Goal: Transaction & Acquisition: Book appointment/travel/reservation

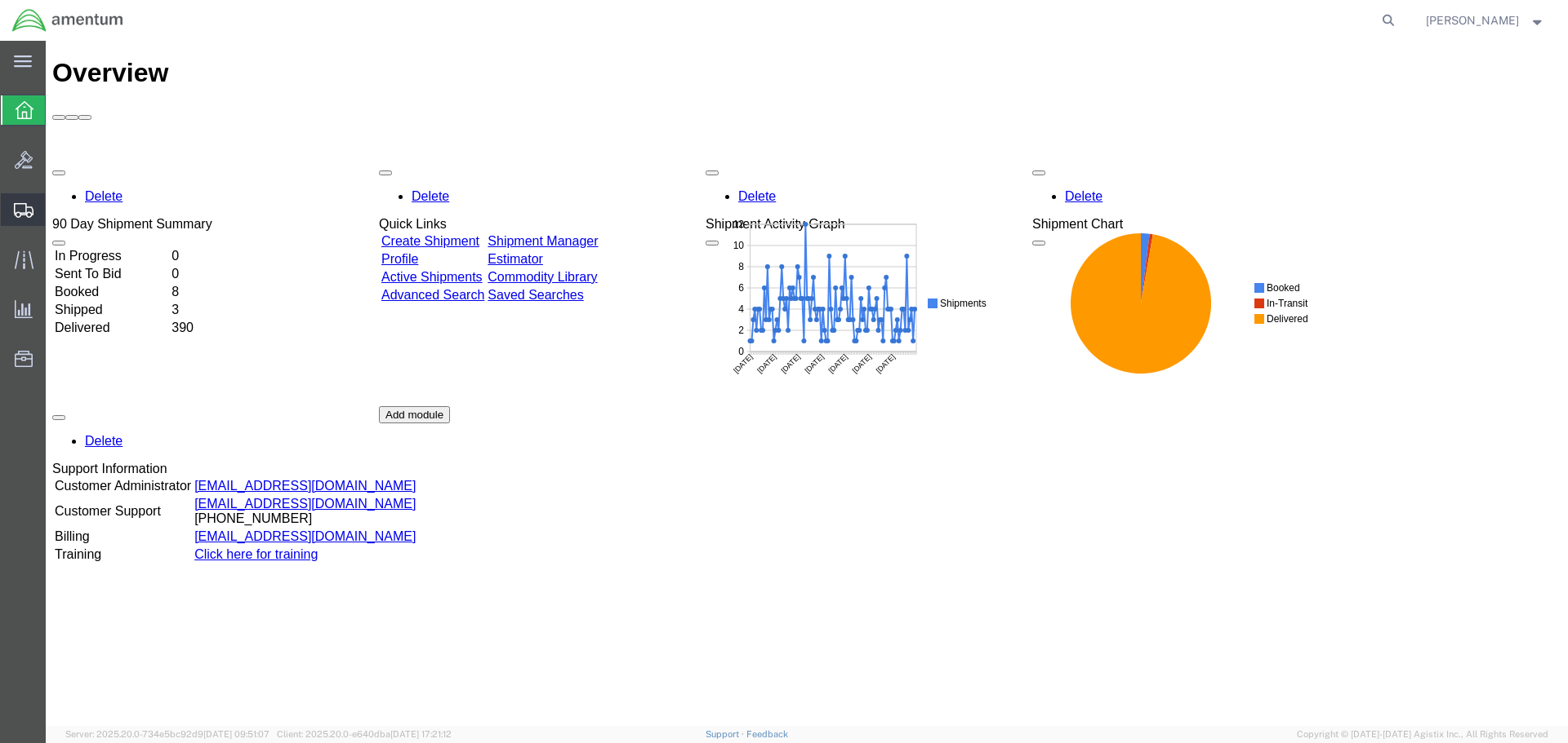
click at [19, 211] on icon at bounding box center [24, 210] width 20 height 14
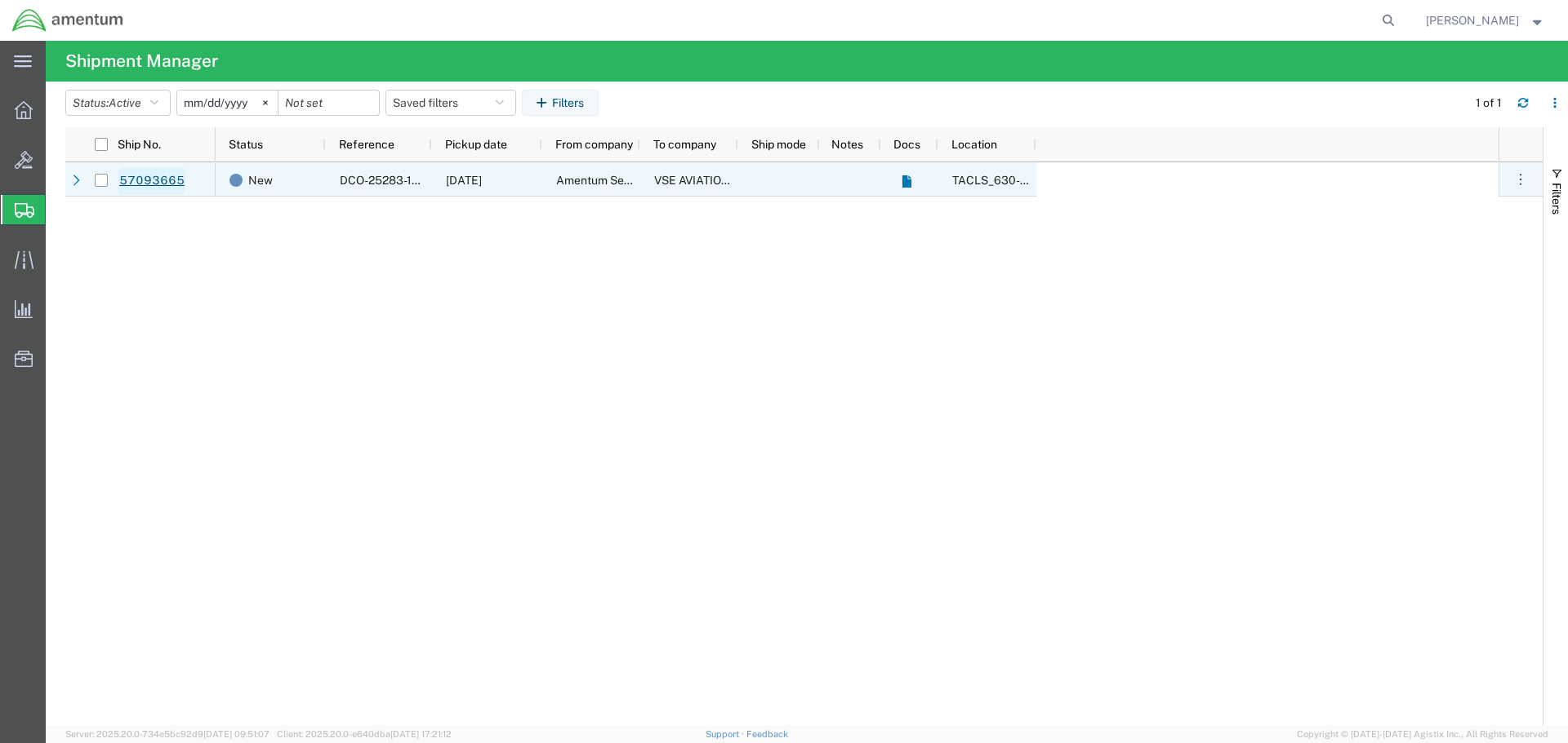
click at [156, 179] on link "57093665" at bounding box center [152, 180] width 67 height 26
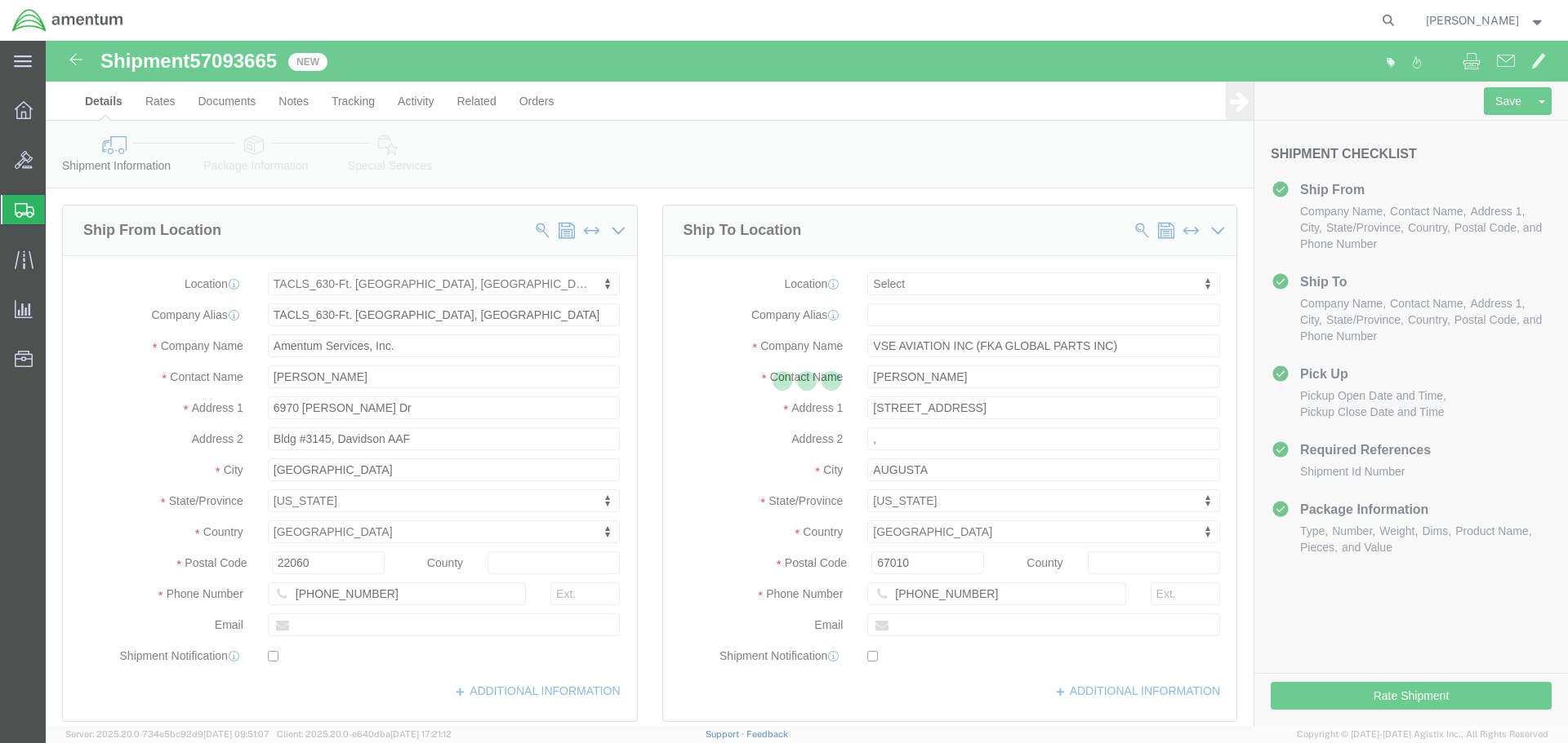
select select "42715"
select select
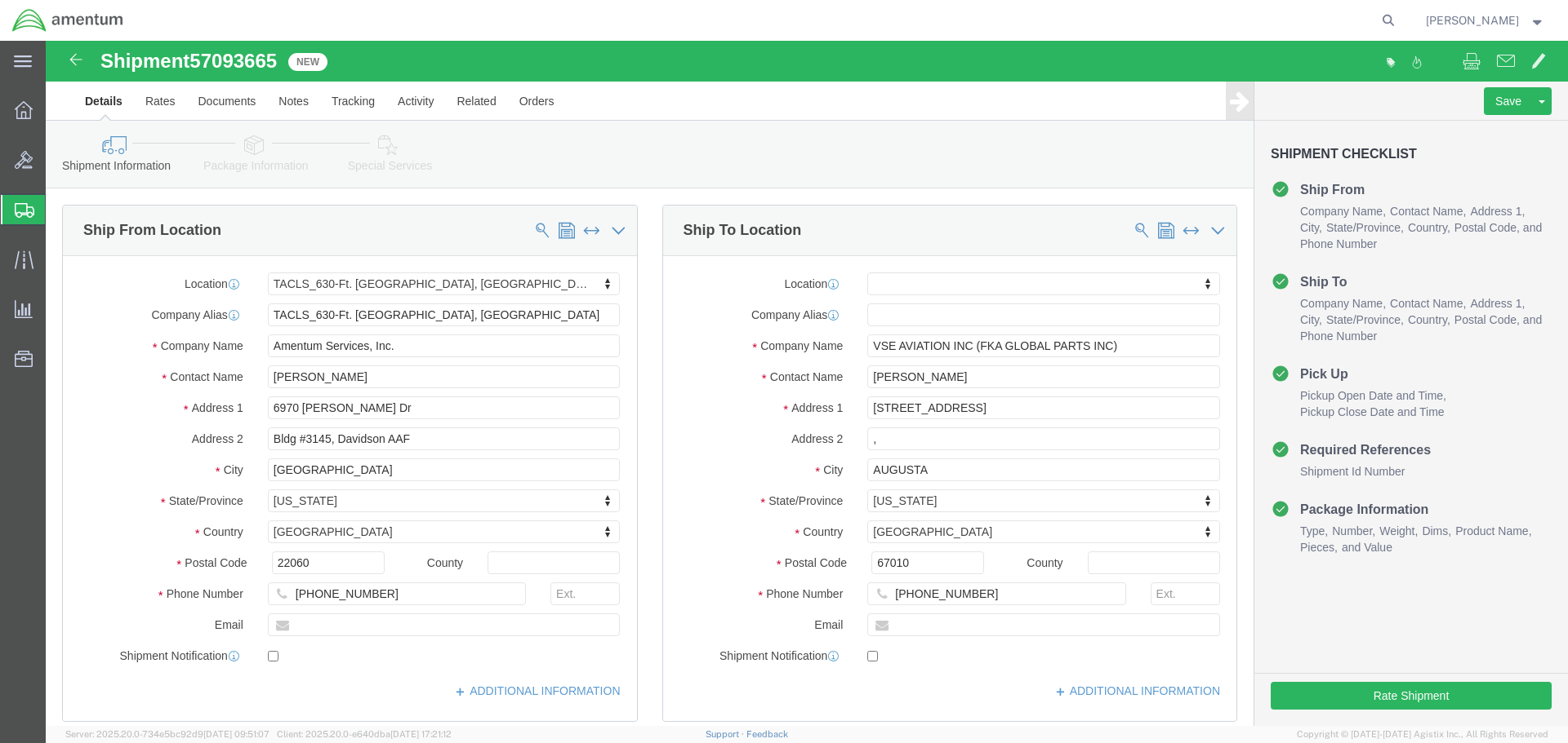
click icon
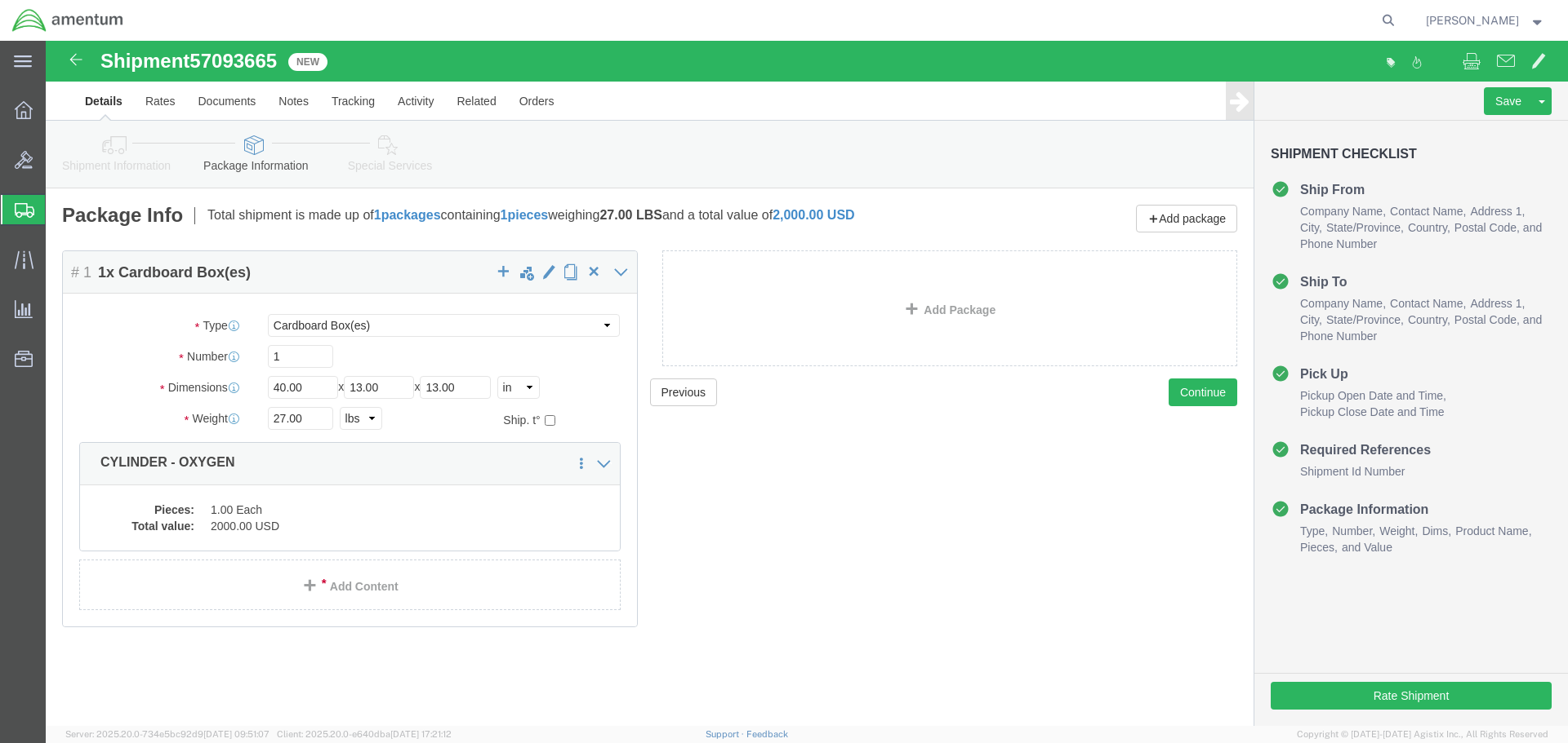
click icon
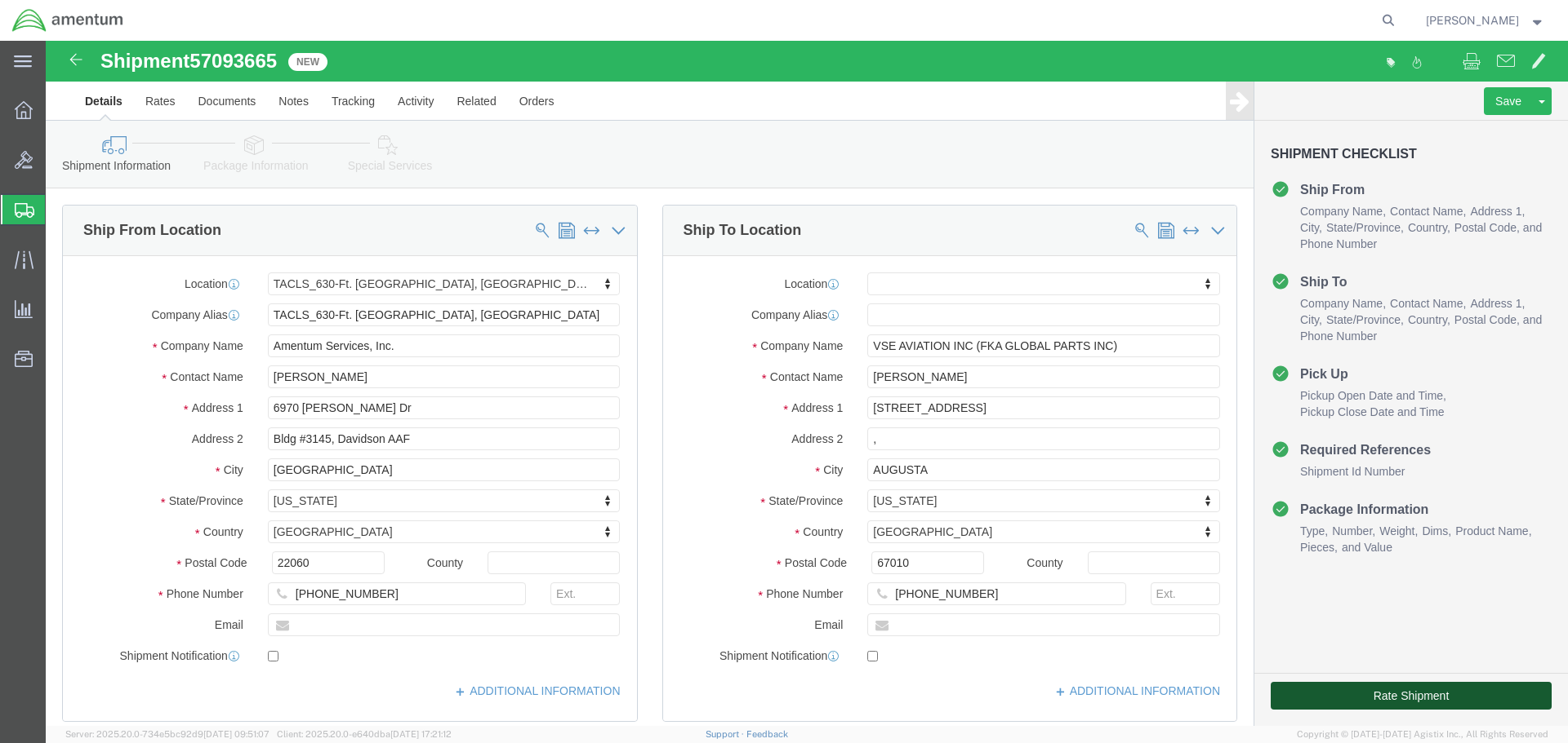
click button "Rate Shipment"
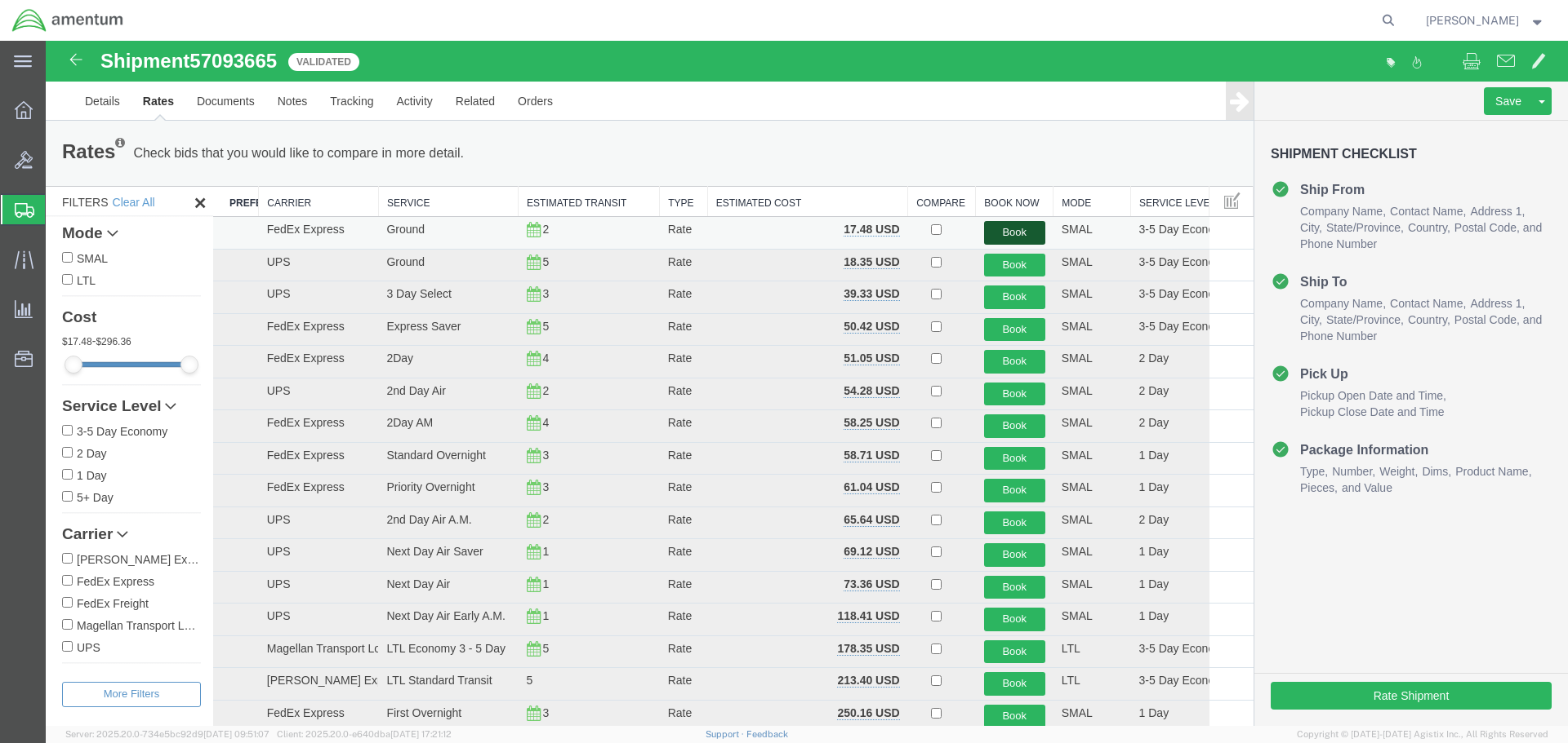
click at [1006, 232] on button "Book" at bounding box center [1014, 232] width 61 height 24
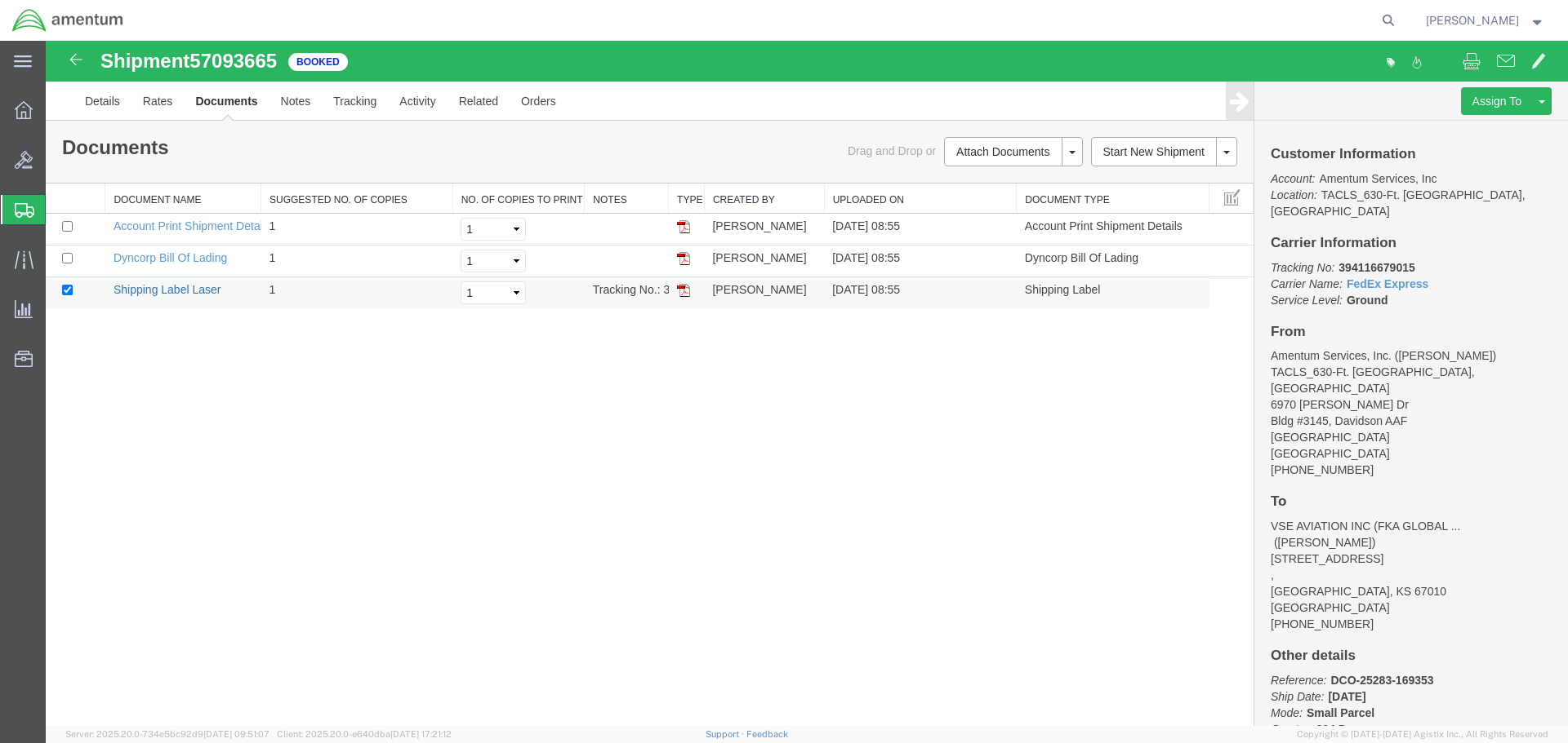
click at [166, 290] on link "Shipping Label Laser" at bounding box center [167, 290] width 108 height 13
click at [25, 256] on icon at bounding box center [24, 259] width 19 height 18
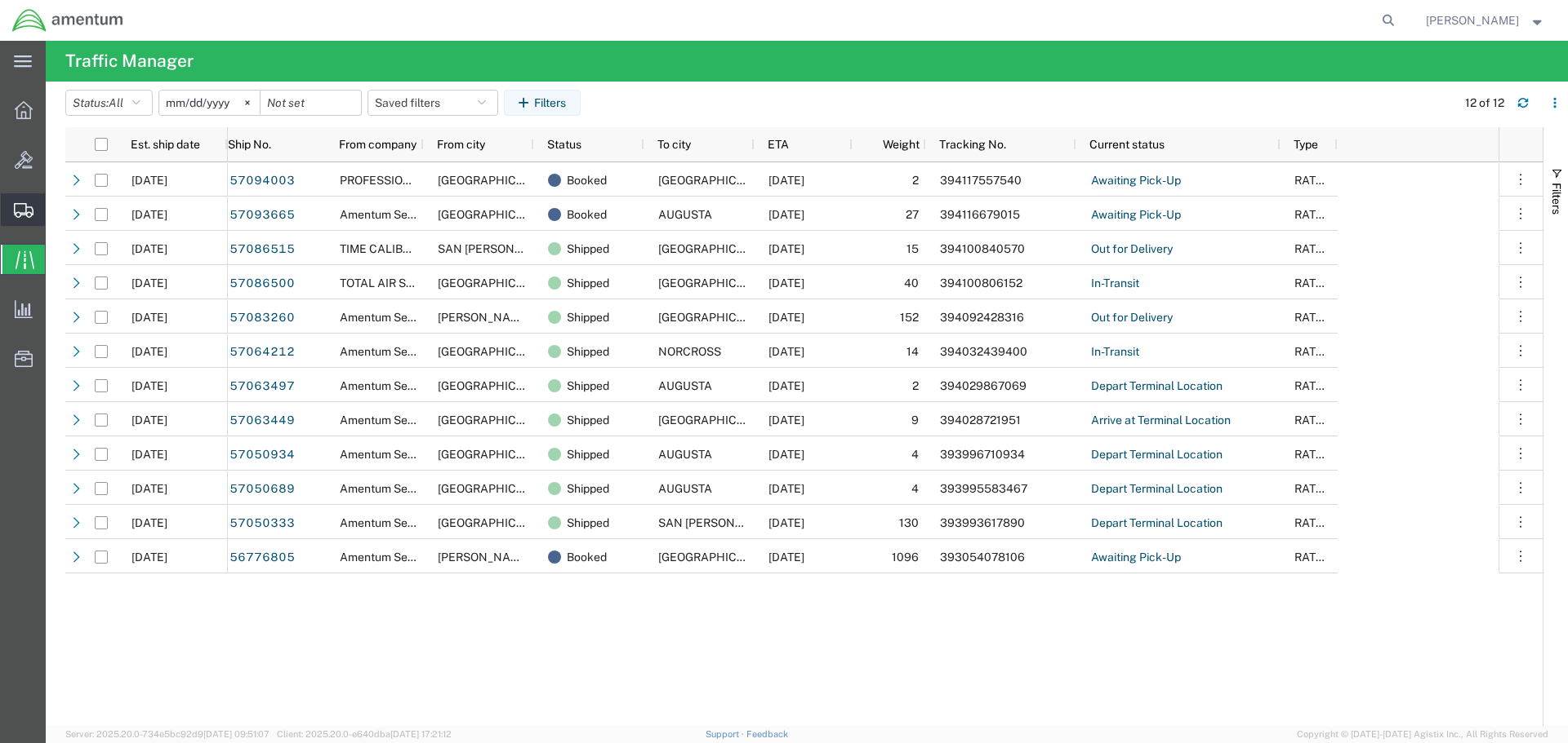
click at [20, 208] on icon at bounding box center [24, 210] width 20 height 14
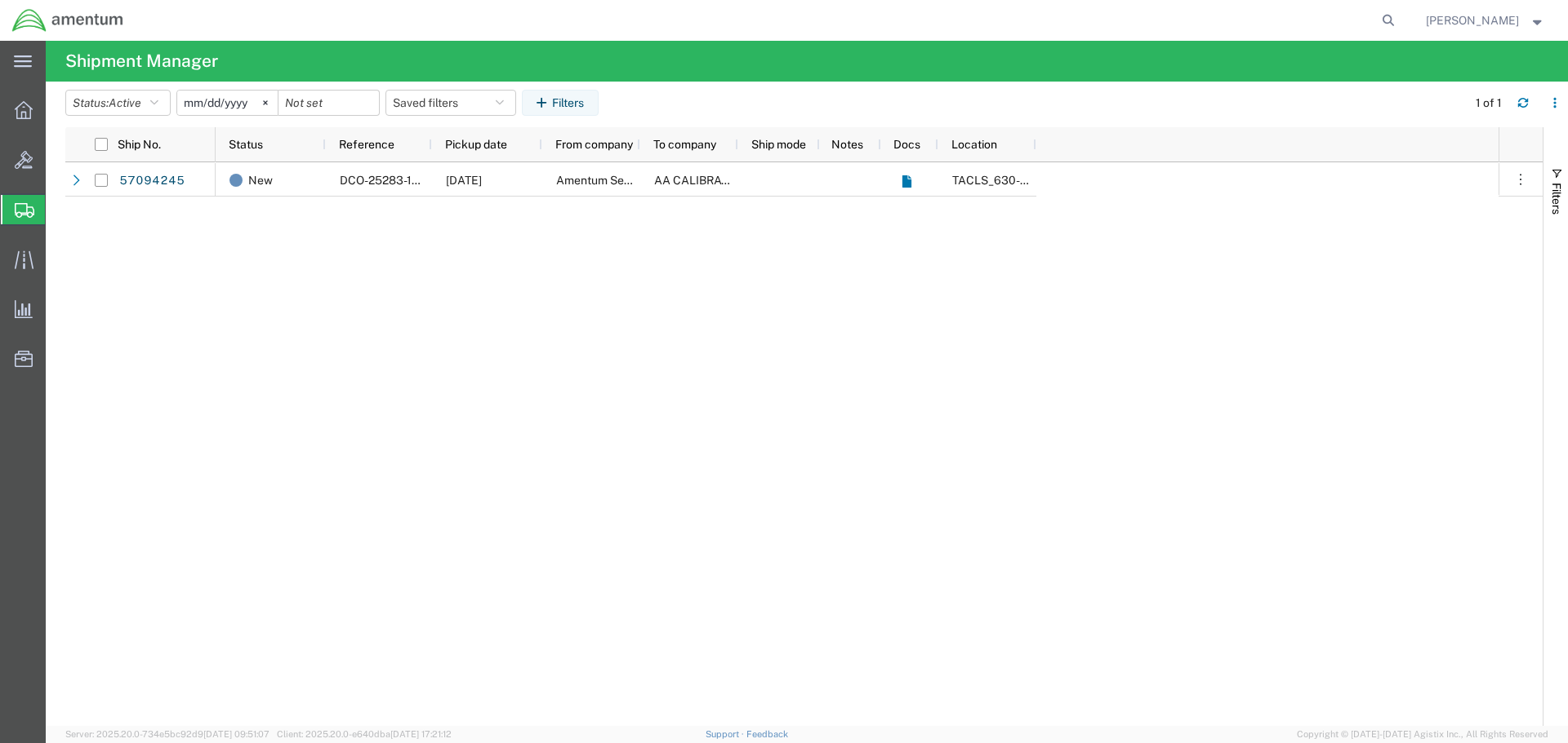
drag, startPoint x: 340, startPoint y: 332, endPoint x: 271, endPoint y: 286, distance: 82.9
click at [339, 331] on div "New DCO-25283-169355 [DATE] Amentum Services, Inc. AA CALIBRATION SERVICES TACL…" at bounding box center [857, 444] width 1283 height 564
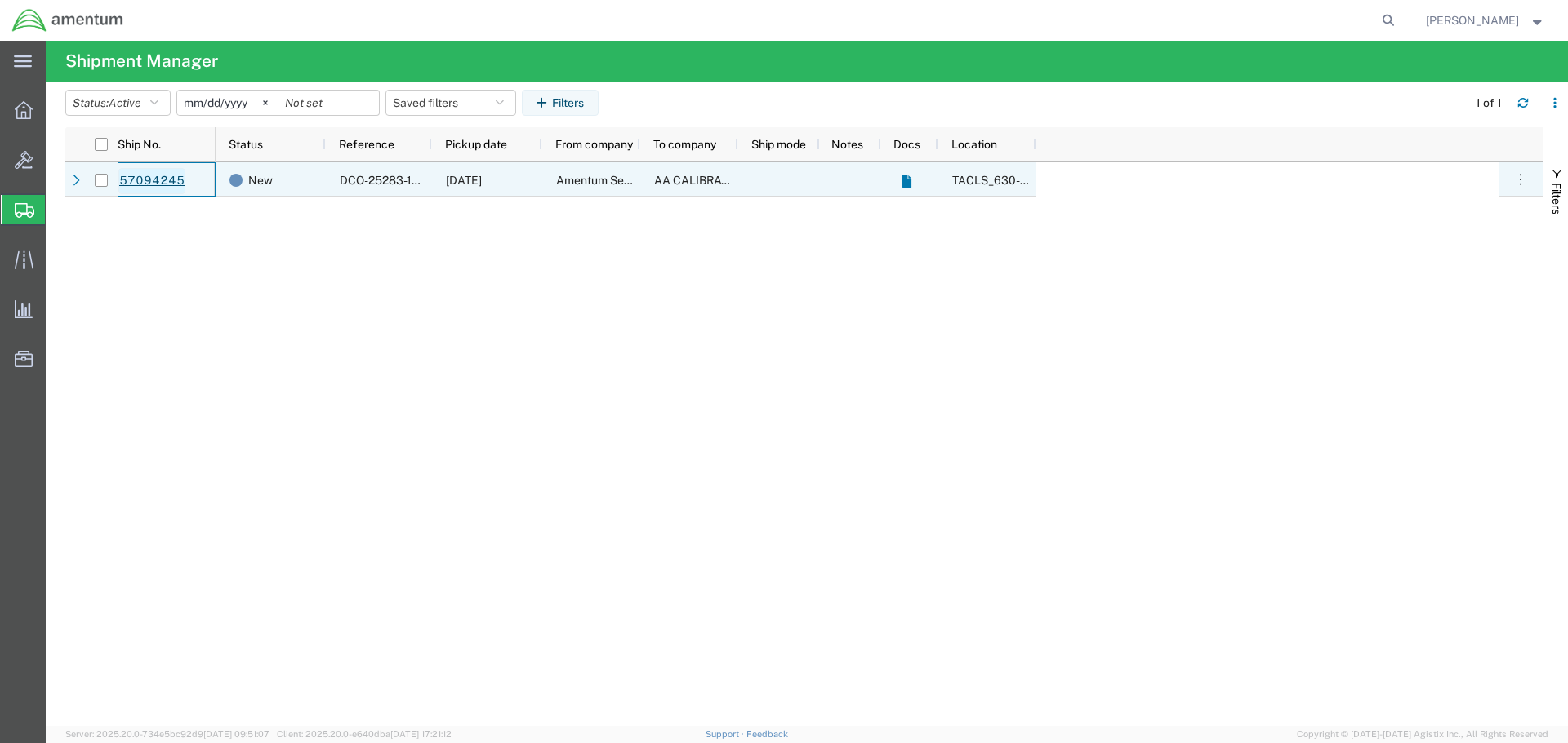
click at [152, 181] on link "57094245" at bounding box center [152, 180] width 67 height 26
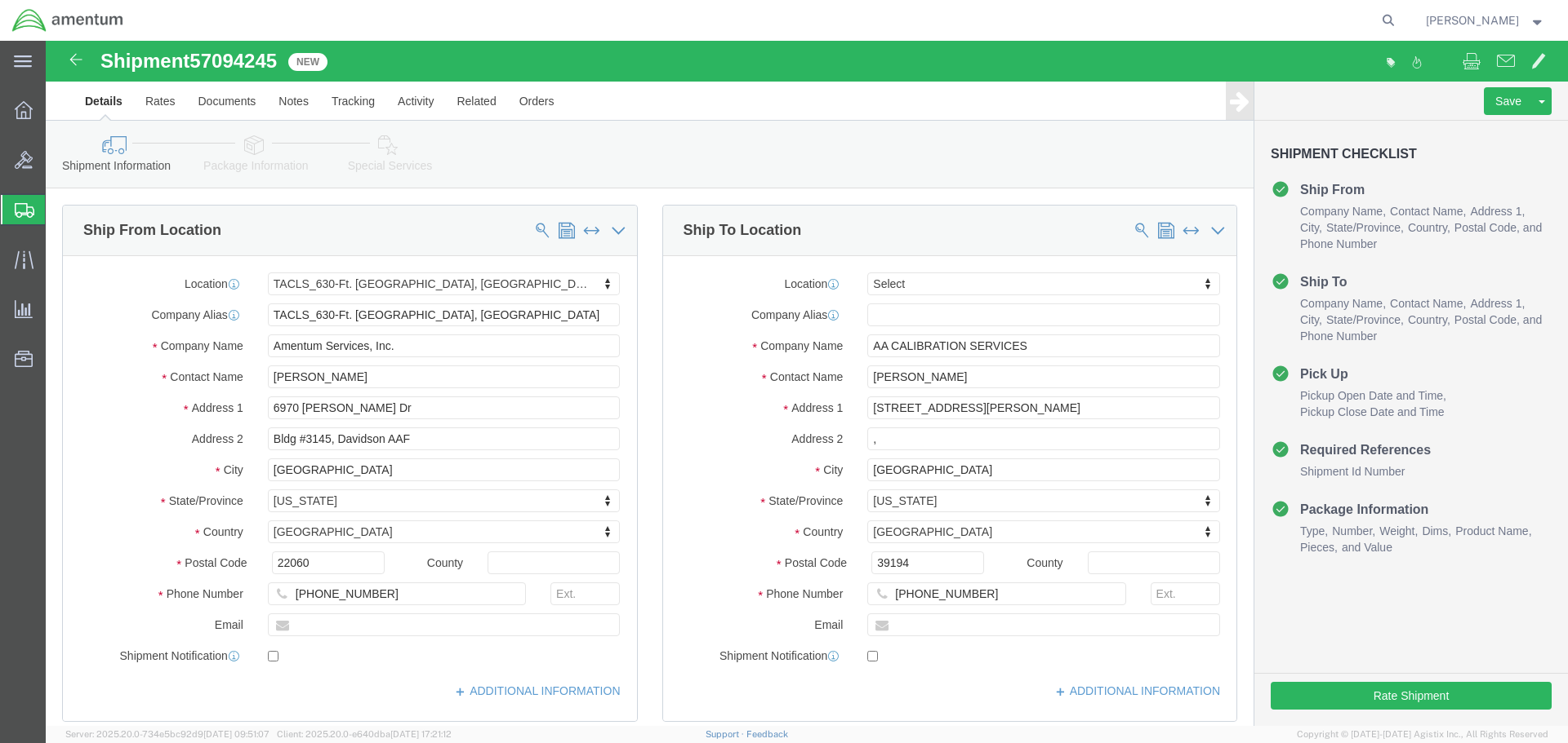
select select "42715"
select select
click button "Rate Shipment"
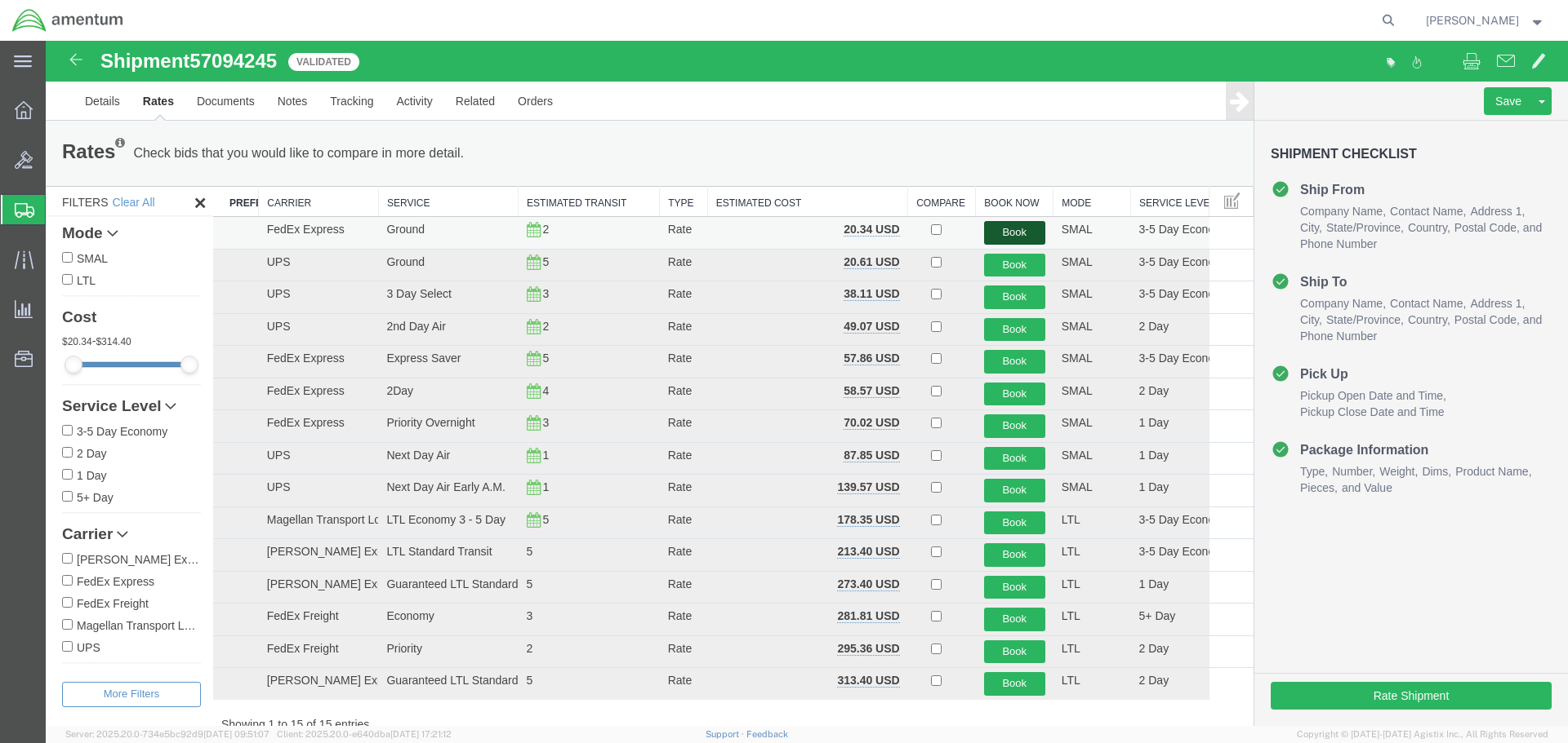
click at [1005, 231] on button "Book" at bounding box center [1014, 232] width 61 height 24
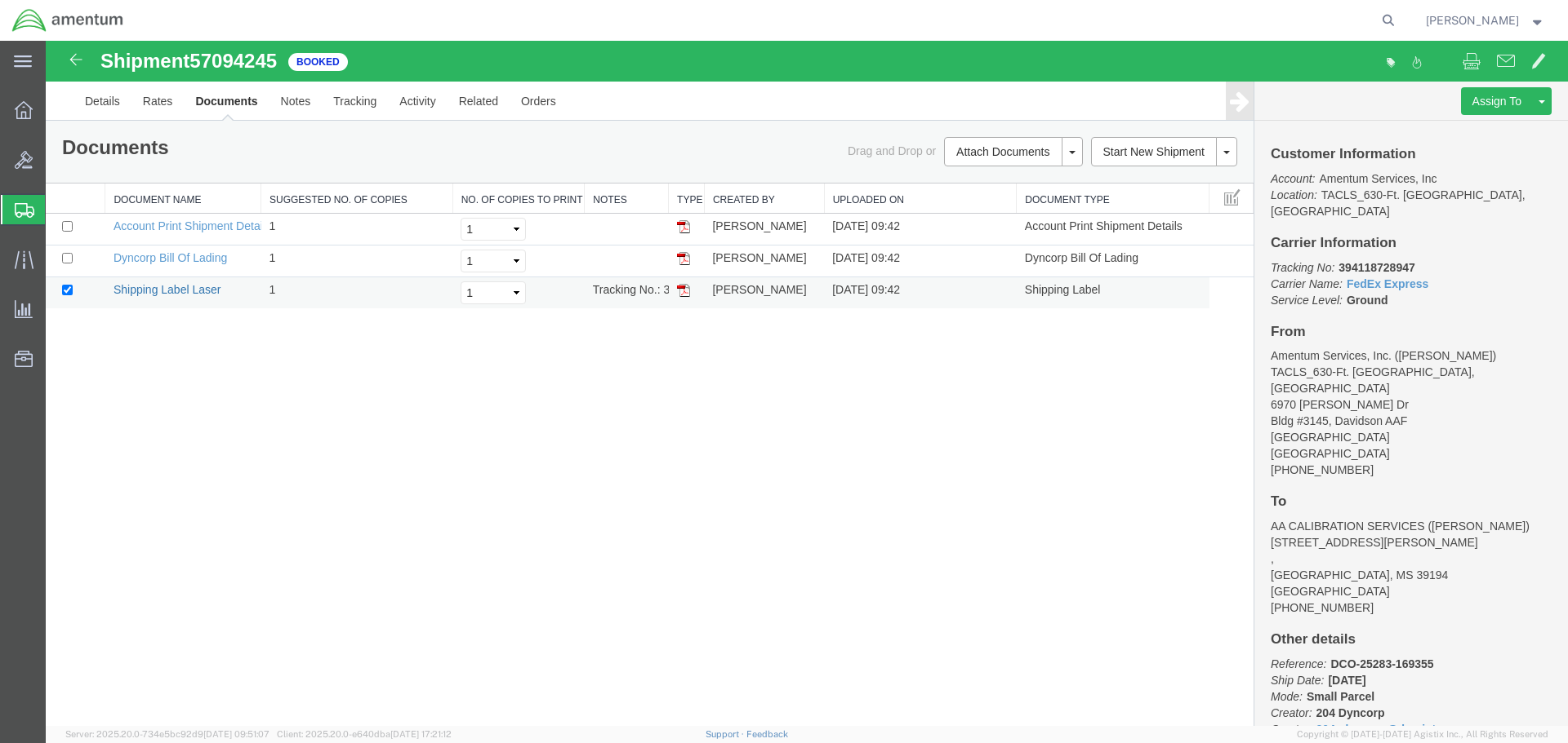
click at [185, 292] on link "Shipping Label Laser" at bounding box center [167, 290] width 108 height 13
